Goal: Use online tool/utility: Utilize a website feature to perform a specific function

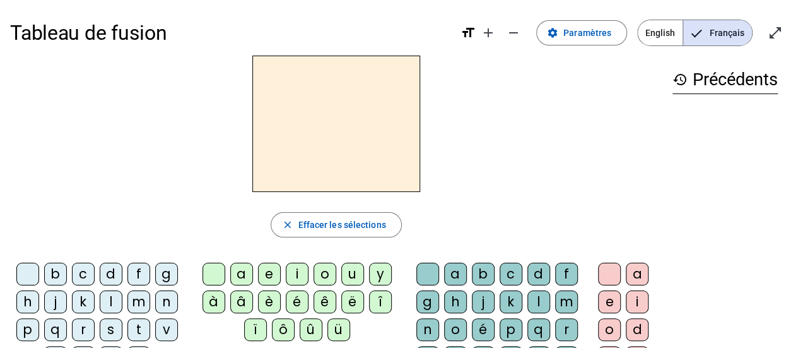
scroll to position [63, 0]
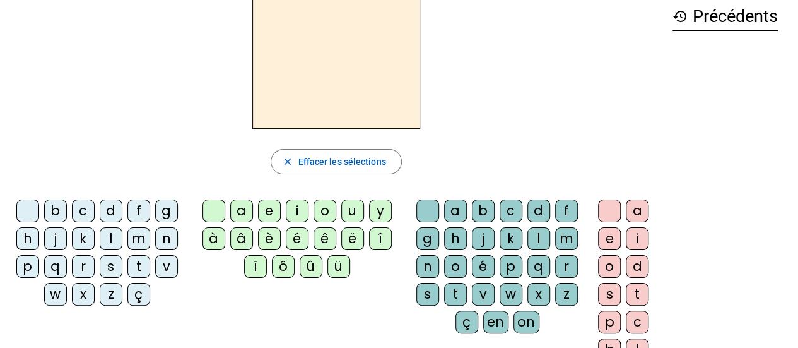
click at [535, 237] on div "l" at bounding box center [539, 238] width 23 height 23
click at [559, 234] on div "e" at bounding box center [609, 238] width 23 height 23
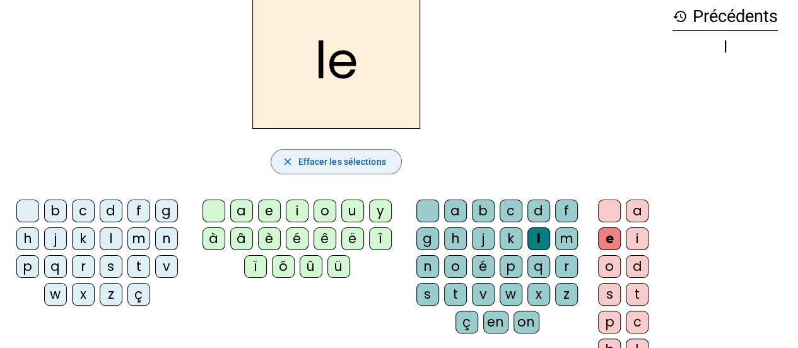
click at [348, 162] on span "Effacer les sélections" at bounding box center [342, 161] width 88 height 15
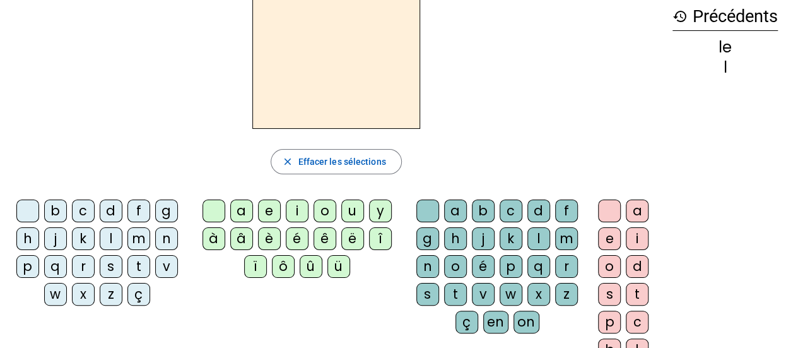
click at [537, 234] on div "l" at bounding box center [539, 238] width 23 height 23
click at [348, 211] on div "u" at bounding box center [352, 210] width 23 height 23
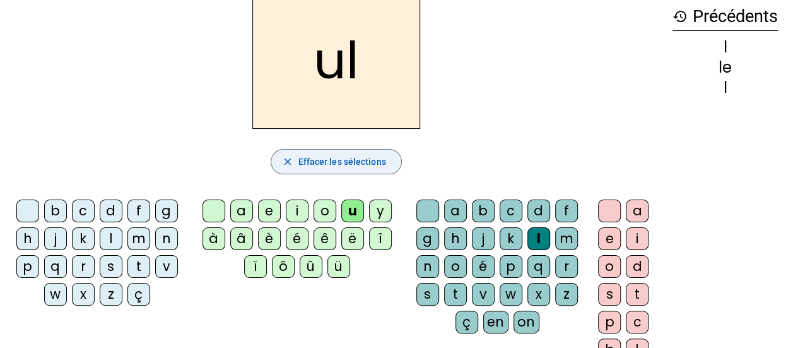
click at [316, 162] on span "Effacer les sélections" at bounding box center [342, 161] width 88 height 15
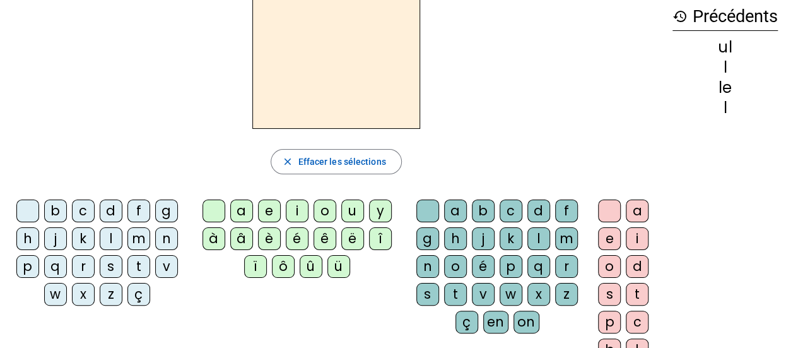
click at [114, 237] on div "l" at bounding box center [111, 238] width 23 height 23
click at [354, 211] on div "u" at bounding box center [352, 210] width 23 height 23
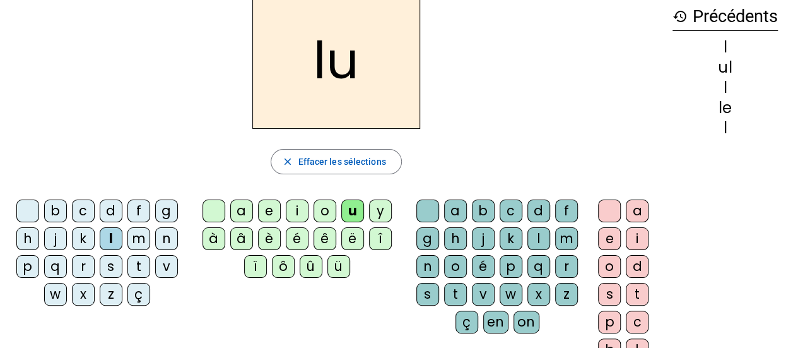
click at [331, 71] on h2 "lu" at bounding box center [336, 60] width 168 height 136
click at [325, 64] on h2 "lu" at bounding box center [336, 60] width 168 height 136
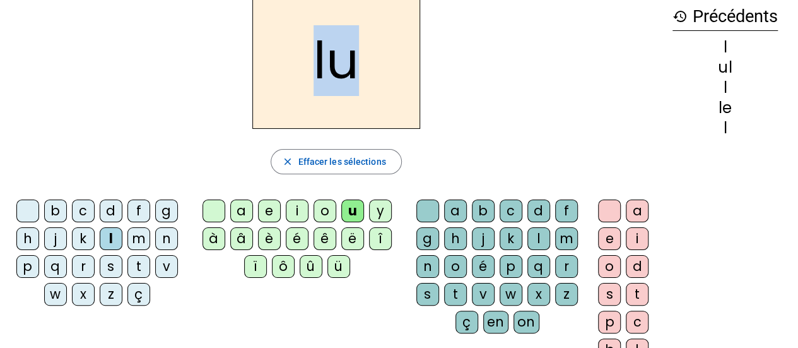
click at [325, 64] on h2 "lu" at bounding box center [336, 60] width 168 height 136
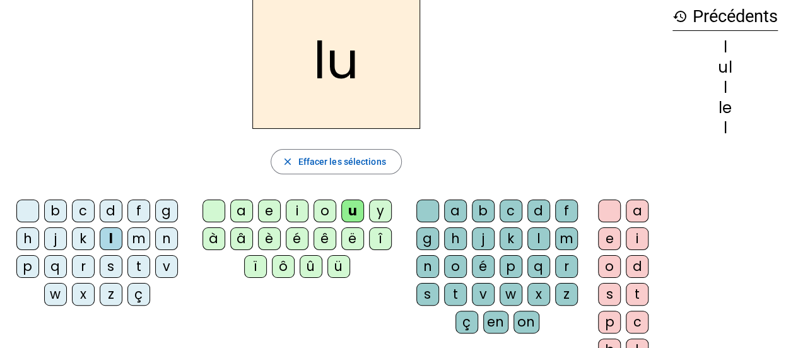
click at [135, 261] on div "t" at bounding box center [139, 266] width 23 height 23
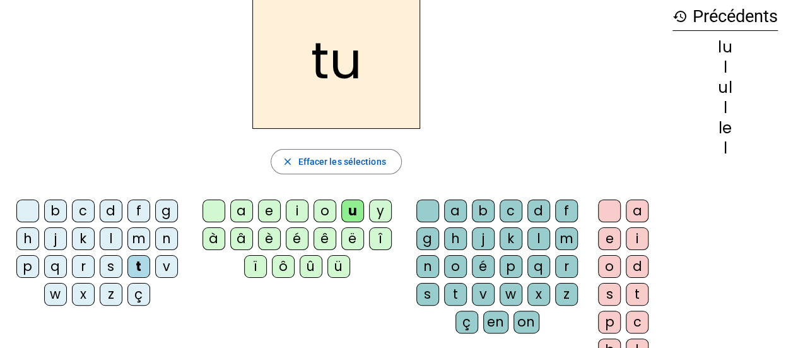
click at [112, 208] on div "d" at bounding box center [111, 210] width 23 height 23
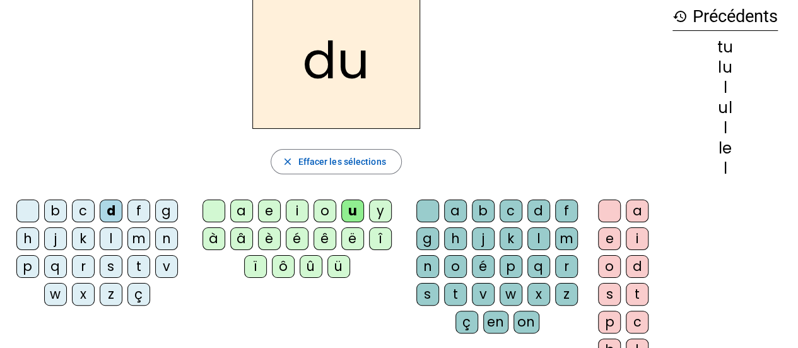
click at [270, 211] on div "e" at bounding box center [269, 210] width 23 height 23
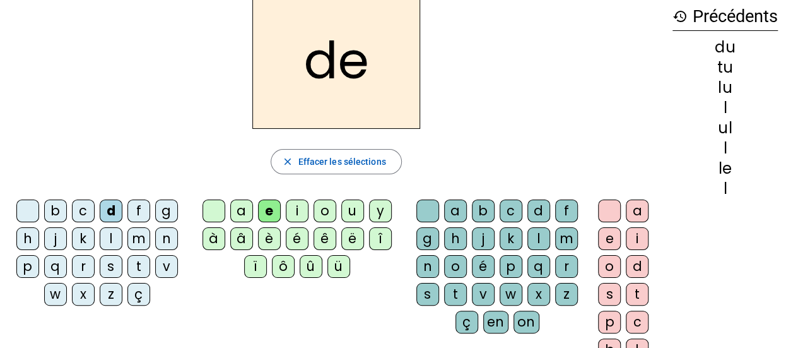
click at [142, 259] on div "t" at bounding box center [139, 266] width 23 height 23
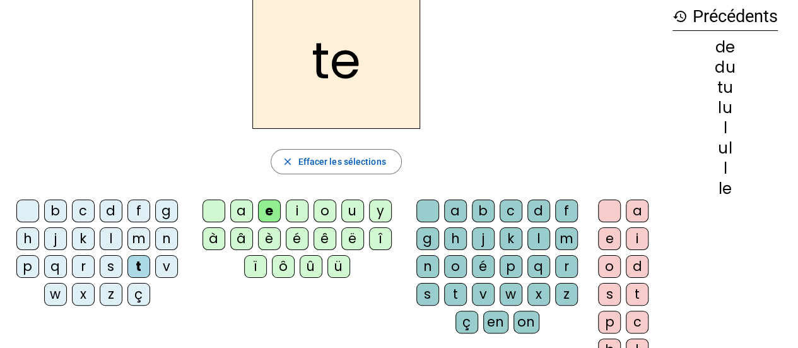
click at [232, 206] on div "a" at bounding box center [241, 210] width 23 height 23
